Goal: Browse casually

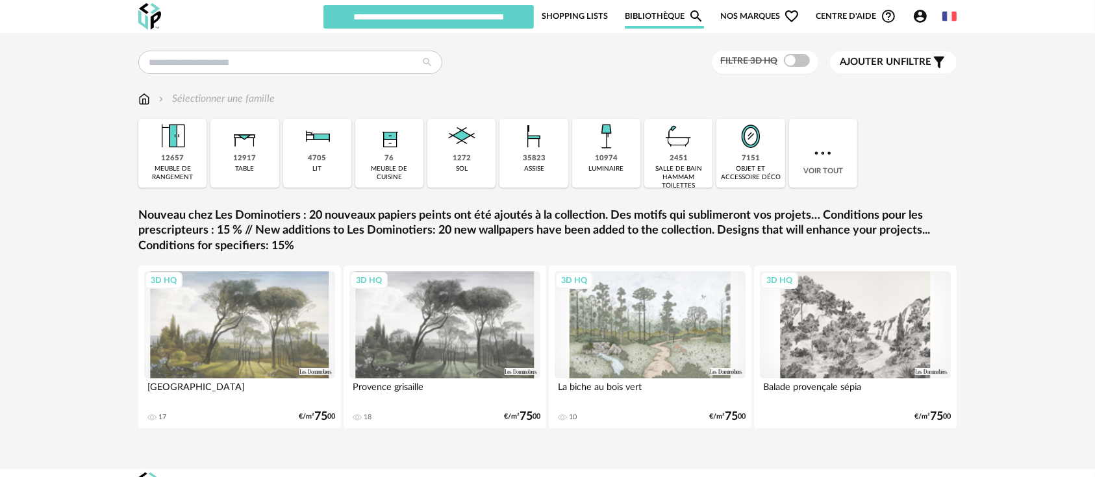
click at [612, 148] on img at bounding box center [605, 136] width 35 height 35
